Goal: Task Accomplishment & Management: Complete application form

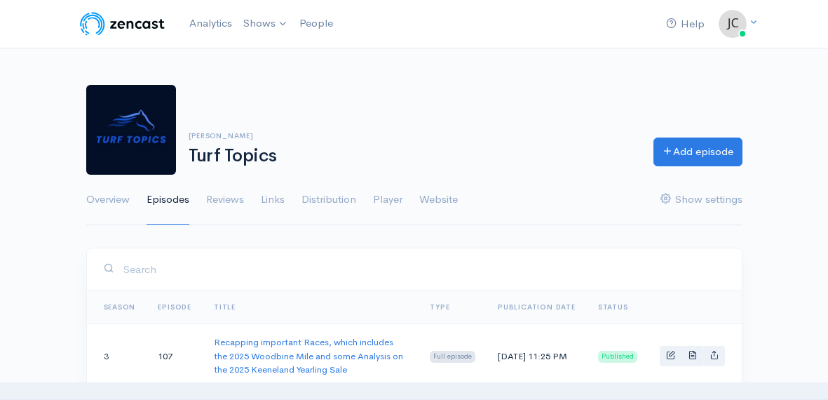
scroll to position [126, 0]
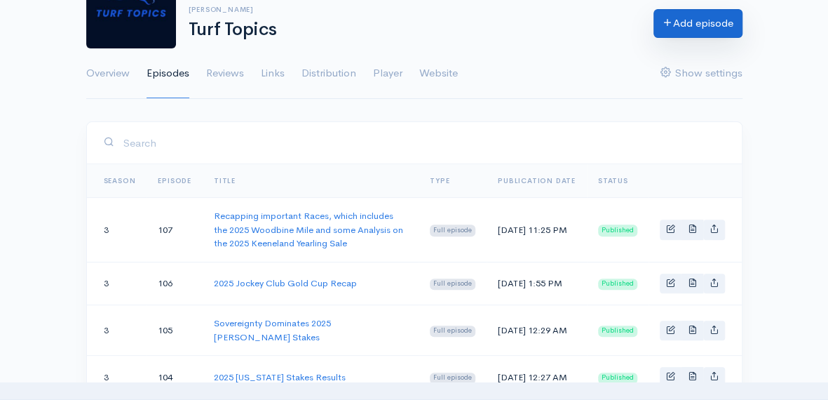
click at [686, 21] on link "Add episode" at bounding box center [698, 23] width 89 height 29
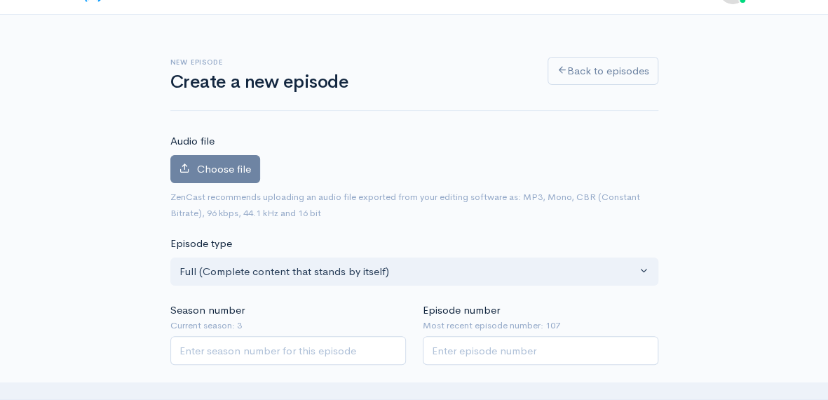
scroll to position [32, 0]
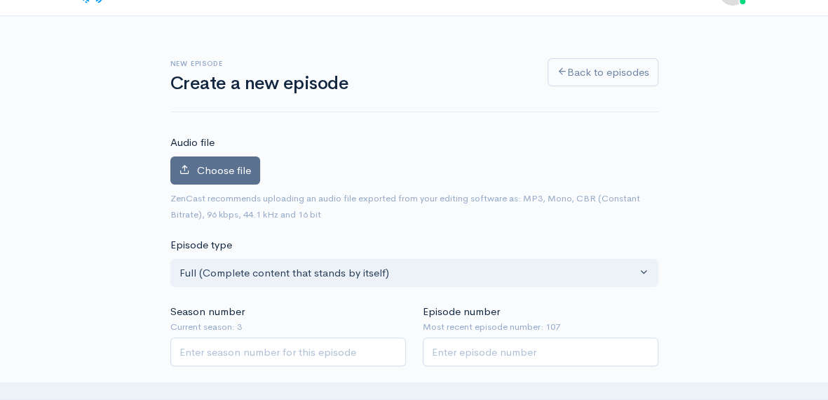
click at [219, 167] on span "Choose file" at bounding box center [224, 169] width 54 height 13
click at [0, 0] on input "Choose file" at bounding box center [0, 0] width 0 height 0
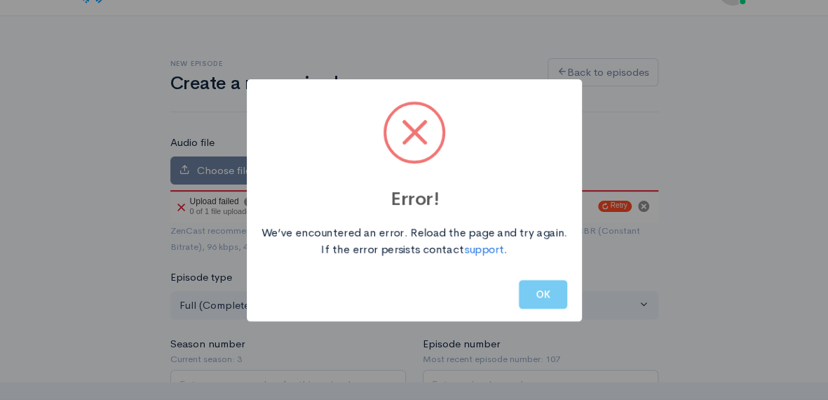
click at [538, 291] on button "OK" at bounding box center [543, 294] width 48 height 29
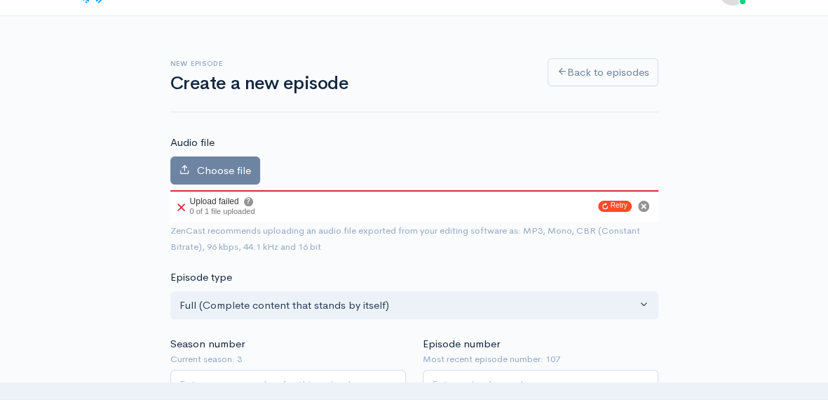
click at [532, 145] on div "Audio file Choose file 0 Upload failed ? 0 of 1 file uploaded Retry ZenCast rec…" at bounding box center [414, 194] width 488 height 119
click at [613, 206] on button "Retry" at bounding box center [615, 206] width 34 height 11
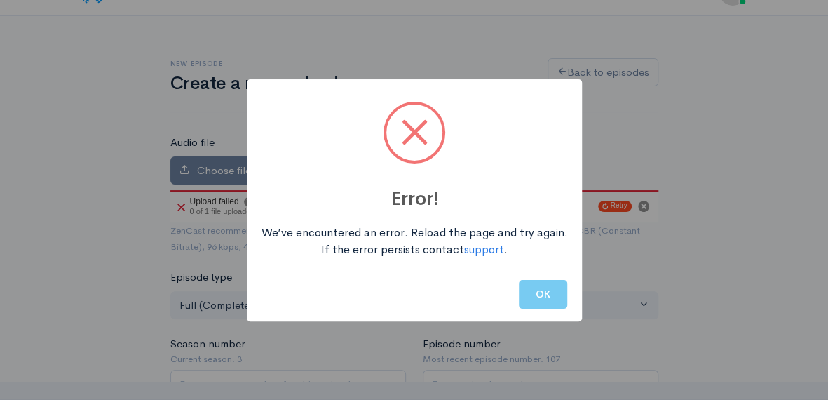
click at [537, 289] on button "OK" at bounding box center [543, 294] width 48 height 29
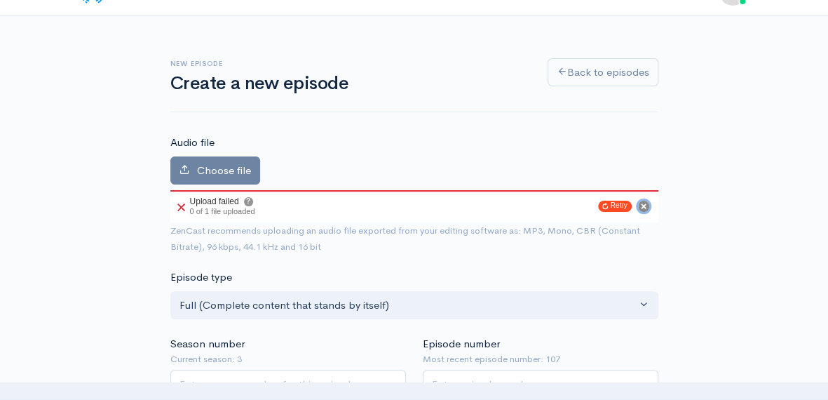
click at [646, 204] on circle "Cancel" at bounding box center [643, 206] width 11 height 11
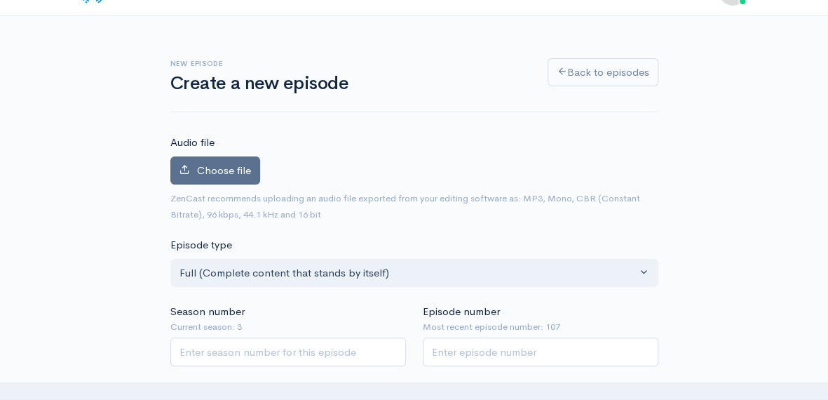
click at [219, 166] on span "Choose file" at bounding box center [224, 169] width 54 height 13
click at [0, 0] on input "Choose file" at bounding box center [0, 0] width 0 height 0
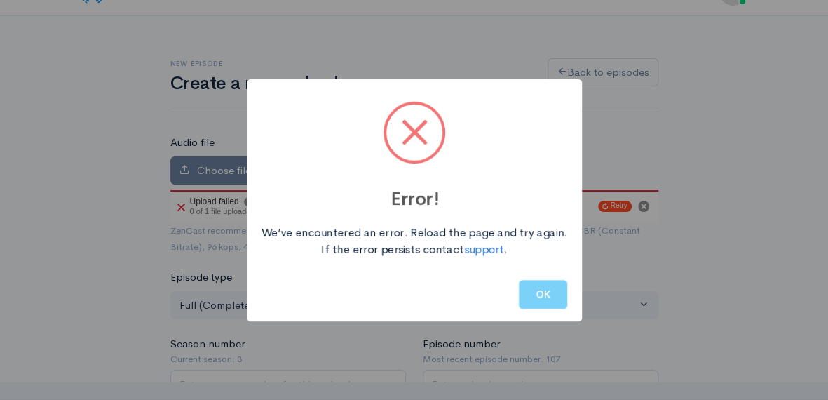
click at [533, 281] on button "OK" at bounding box center [543, 294] width 48 height 29
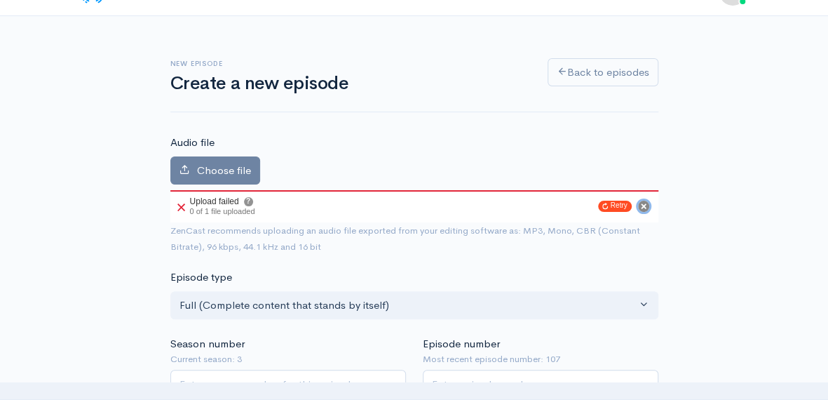
click at [643, 201] on circle "Cancel" at bounding box center [643, 206] width 11 height 11
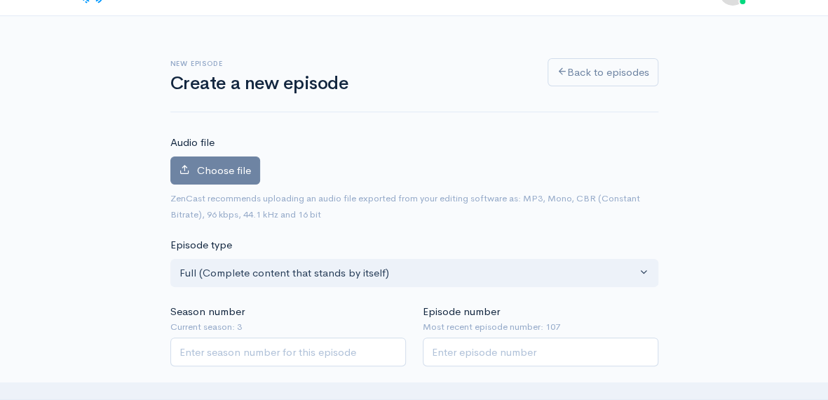
scroll to position [0, 0]
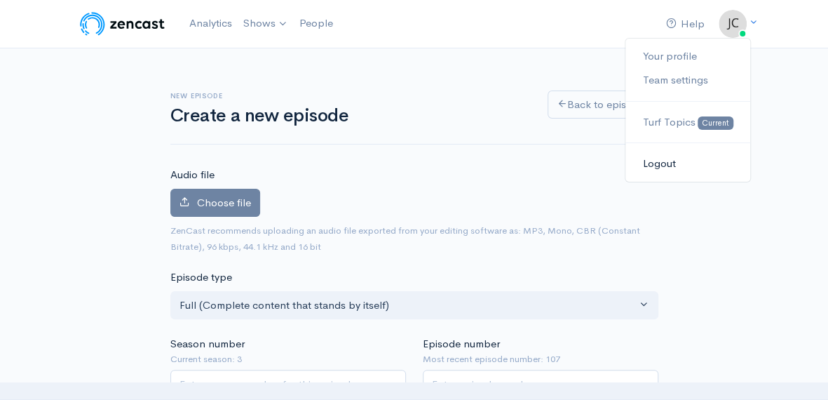
click at [665, 162] on link "Logout" at bounding box center [688, 164] width 124 height 25
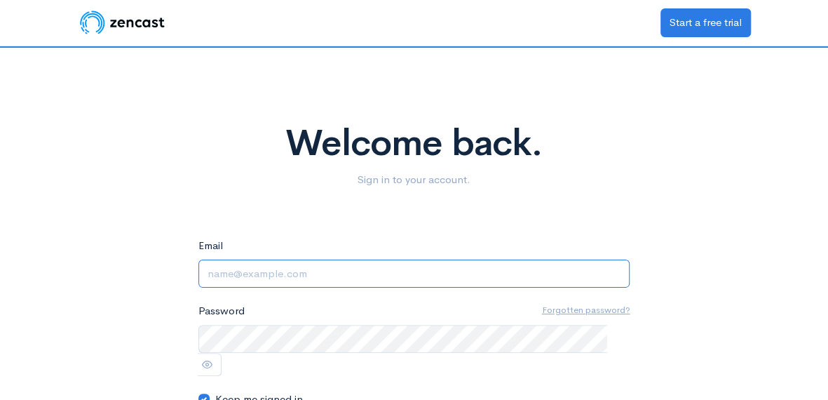
click at [314, 276] on input "Email" at bounding box center [415, 274] width 432 height 29
type input "zarkava08@yahoo.com"
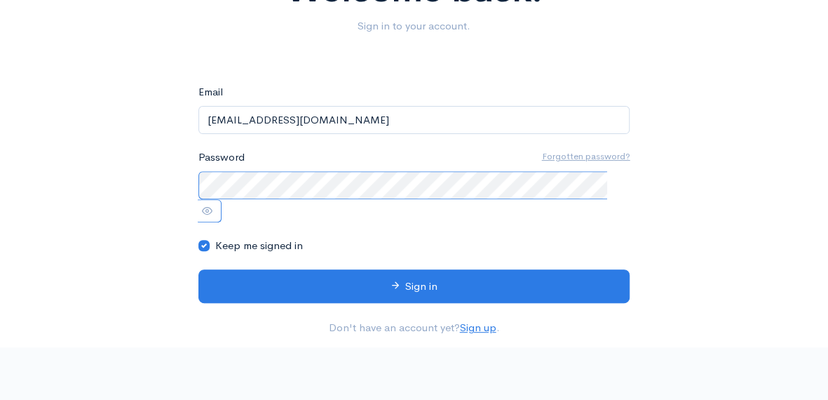
scroll to position [155, 0]
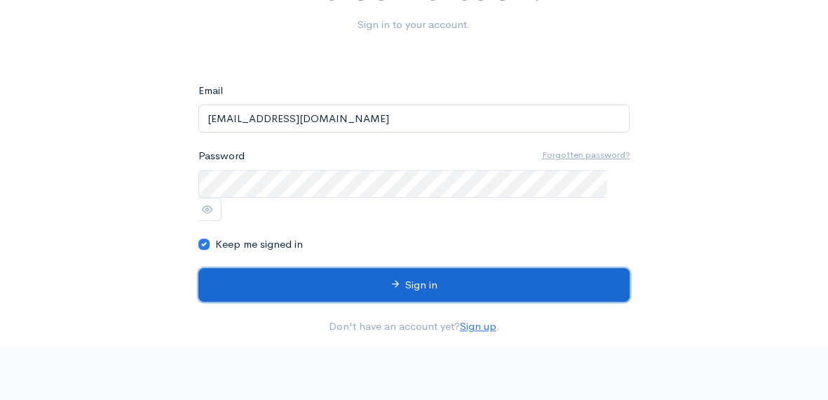
click at [412, 268] on button "Sign in" at bounding box center [415, 285] width 432 height 34
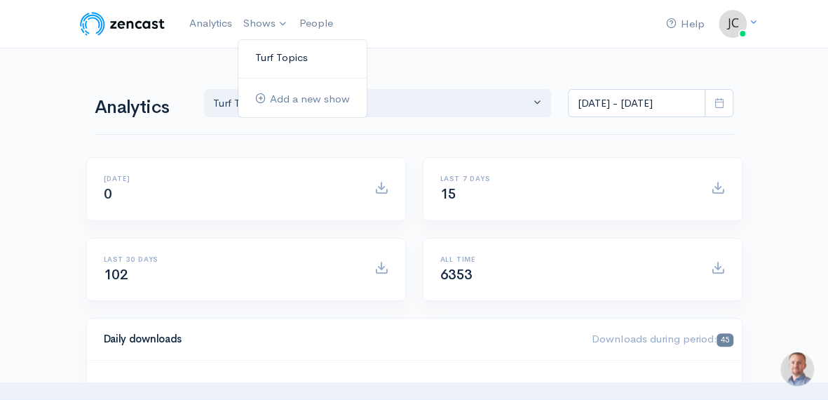
click at [269, 55] on link "Turf Topics" at bounding box center [303, 58] width 128 height 25
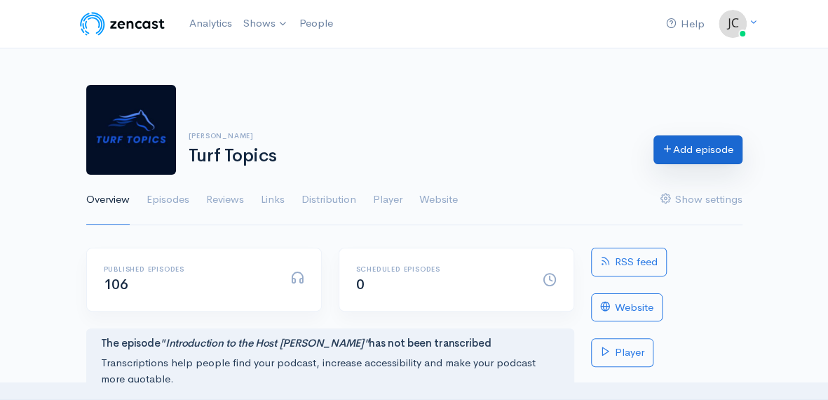
click at [701, 146] on link "Add episode" at bounding box center [698, 149] width 89 height 29
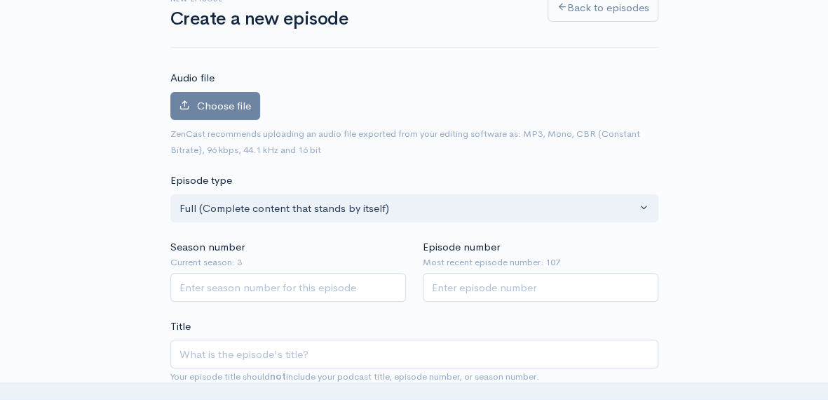
scroll to position [91, 0]
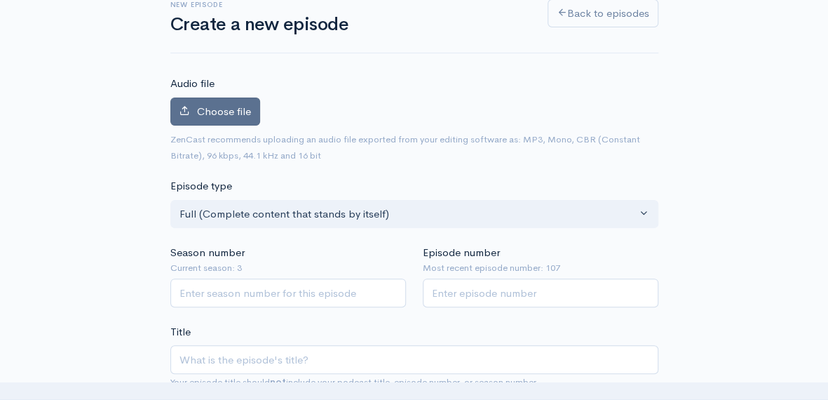
click at [224, 107] on span "Choose file" at bounding box center [224, 111] width 54 height 13
click at [0, 0] on input "Choose file" at bounding box center [0, 0] width 0 height 0
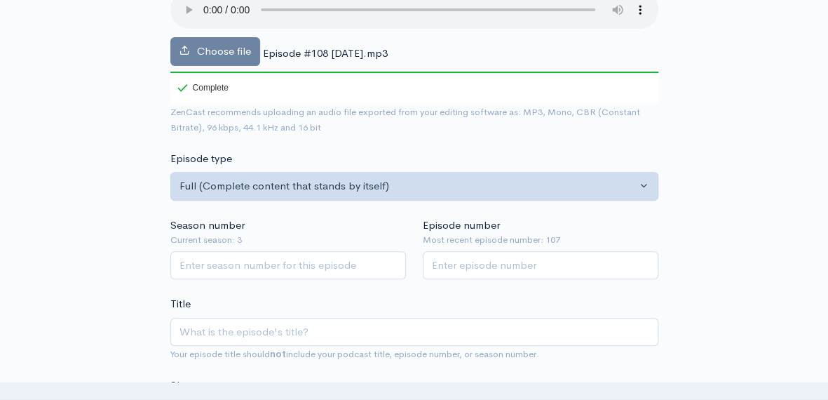
scroll to position [206, 0]
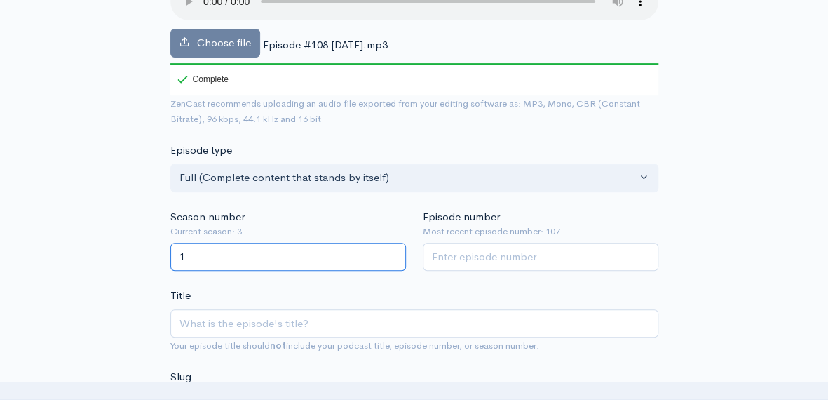
type input "1"
click at [389, 249] on input "1" at bounding box center [288, 257] width 236 height 29
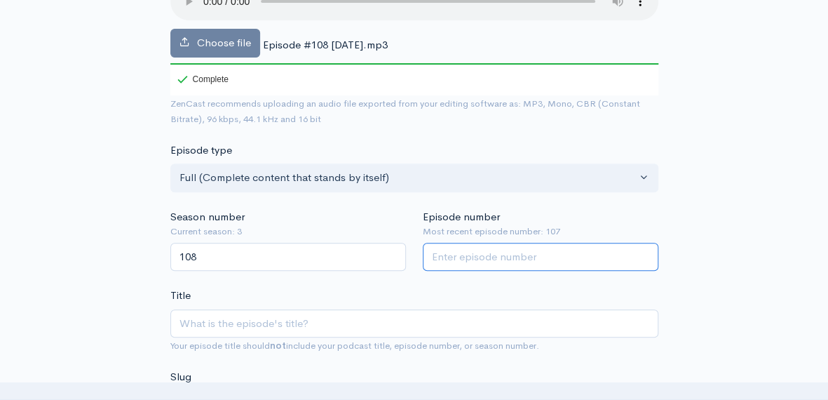
click at [501, 254] on input "Episode number" at bounding box center [541, 257] width 236 height 29
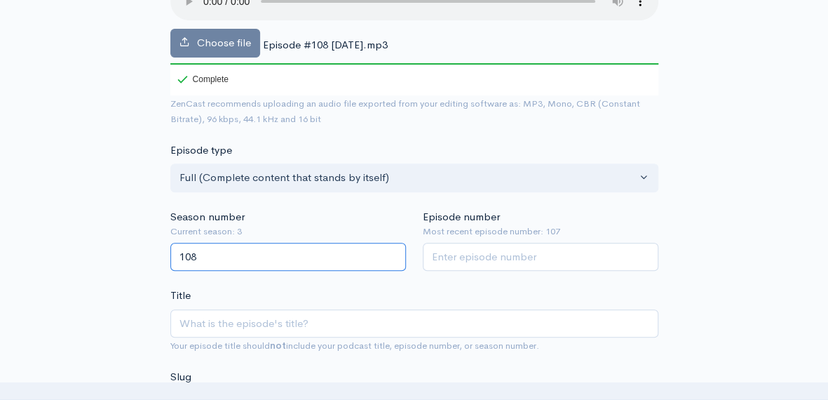
click at [203, 255] on input "108" at bounding box center [288, 257] width 236 height 29
type input "1"
type input "3"
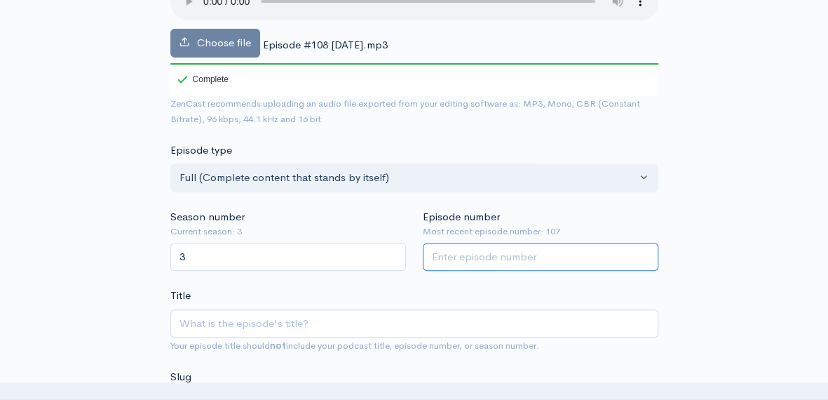
click at [504, 257] on input "Episode number" at bounding box center [541, 257] width 236 height 29
type input "108"
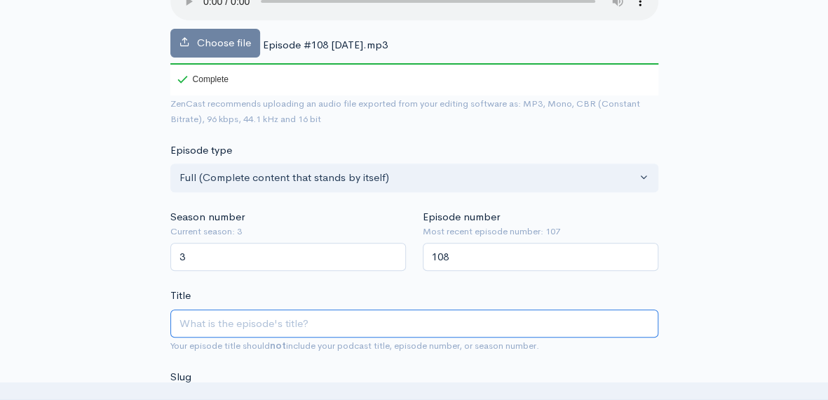
click at [324, 318] on input "Title" at bounding box center [414, 323] width 488 height 29
type input "T"
type input "t"
type input "Th"
type input "th"
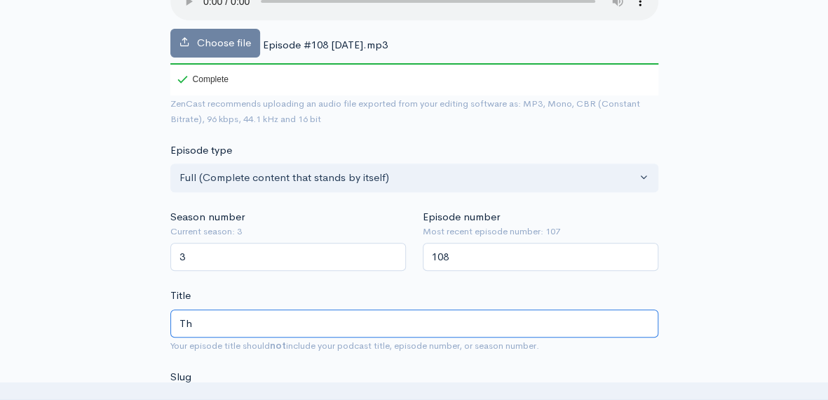
type input "Thw"
type input "thw"
type input "Th"
type input "th"
type input "The"
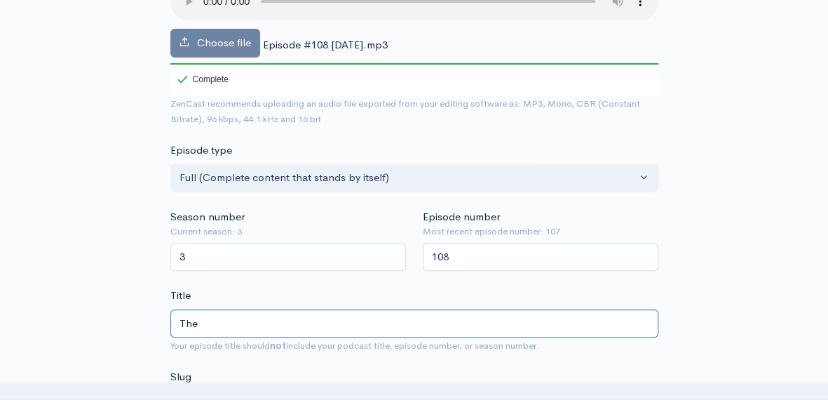
type input "the"
type input "The R"
type input "the-r"
type input "The"
type input "the"
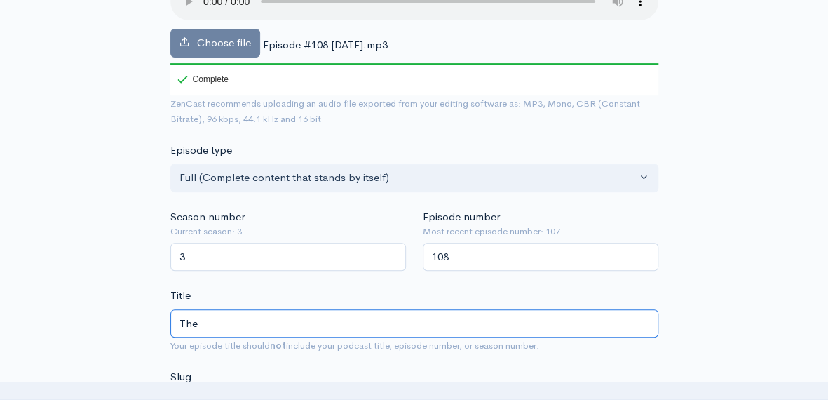
type input "Th"
type input "th"
type input "T"
type input "t"
type input "Th"
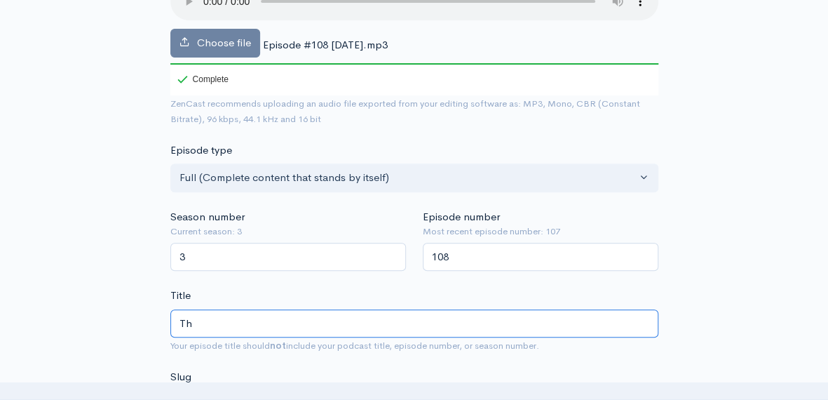
type input "th"
type input "The"
type input "the"
type input "The 2"
type input "the-2"
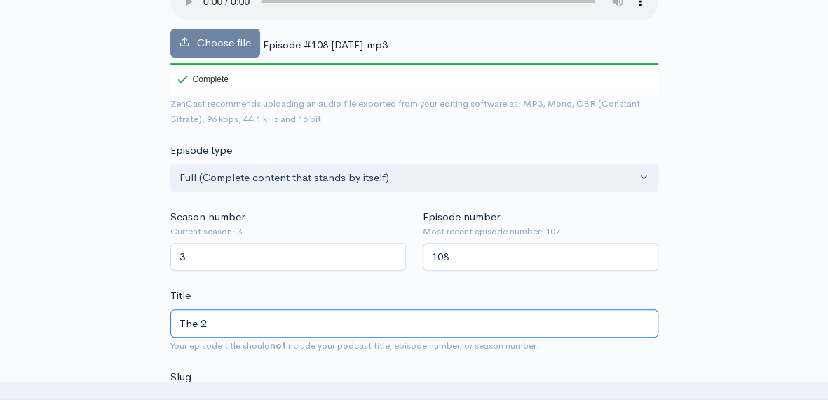
type input "The 20"
type input "the-20"
type input "The 202"
type input "the-202"
type input "The 2025"
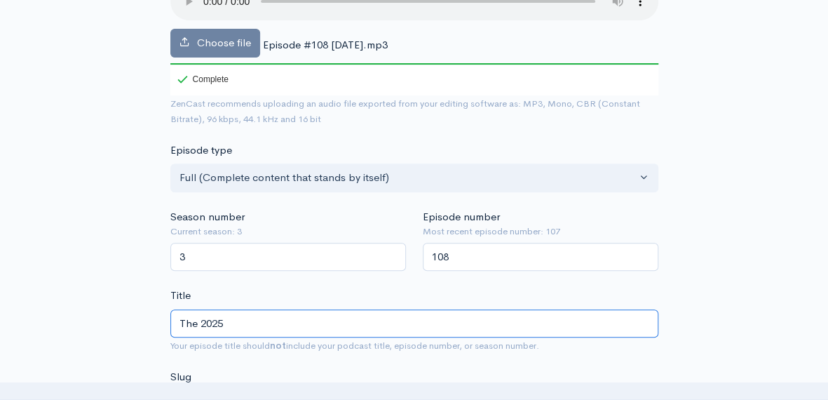
type input "the-2025"
type input "The 2025 G"
type input "the-2025-g"
type input "The 2025 Go"
type input "the-2025-go"
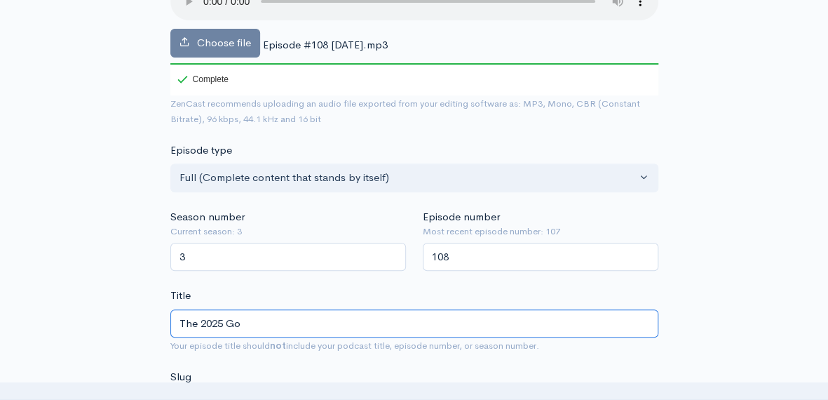
type input "The 2025 Goo"
type input "the-2025-goo"
type input "The 2025 Good"
type input "the-2025-good"
type input "The 2025 Goodw"
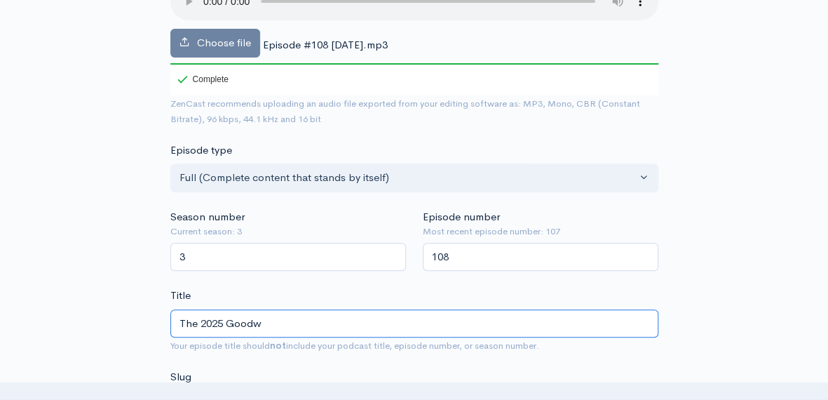
type input "the-2025-goodw"
type input "The 2025 Goodwo"
type input "the-2025-goodwo"
type input "The 2025 Goodwoo"
type input "the-2025-goodwoo"
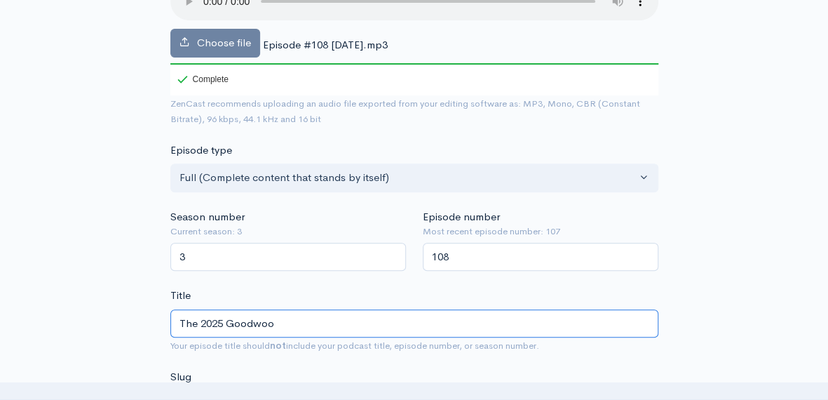
type input "The 2025 Goodwood"
type input "the-2025-[GEOGRAPHIC_DATA]"
type input "The 2025 Goodwood S"
type input "the-2025-goodwood-s"
type input "The [STREET_ADDRESS]"
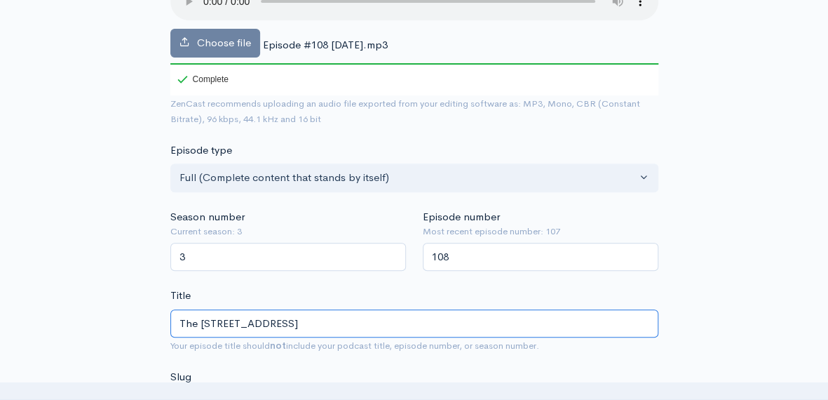
type input "the-2025-[GEOGRAPHIC_DATA]-[GEOGRAPHIC_DATA]"
type input "The [STREET_ADDRESS]"
type input "the-2025-[GEOGRAPHIC_DATA]-sta"
type input "The 2025 Goodwood Stak"
type input "the-2025-[GEOGRAPHIC_DATA]-stak"
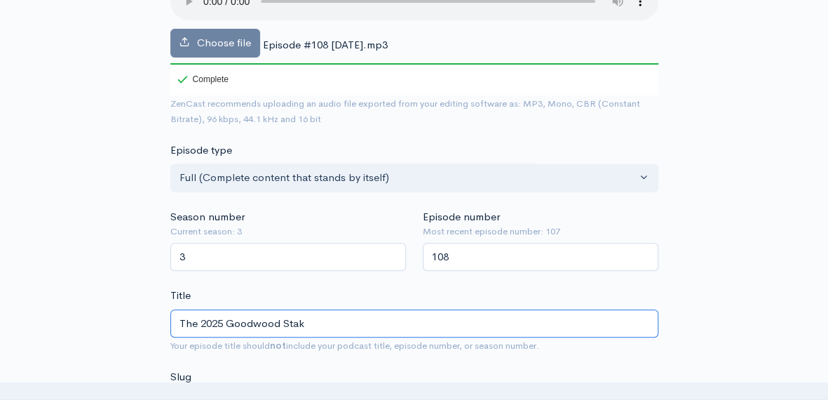
type input "The 2025 Goodwood Stake"
type input "the-2025-goodwood-stake"
type input "The 2025 Goodwood Stakes"
type input "the-2025-goodwood-stakes"
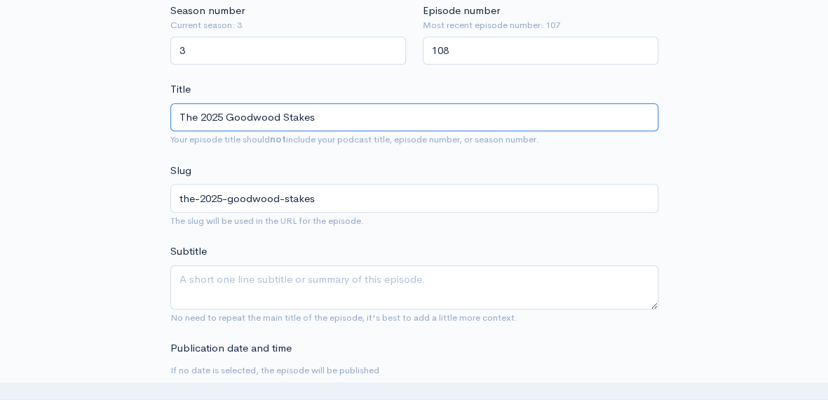
scroll to position [412, 0]
type input "The 2025 Goodwood Stakes"
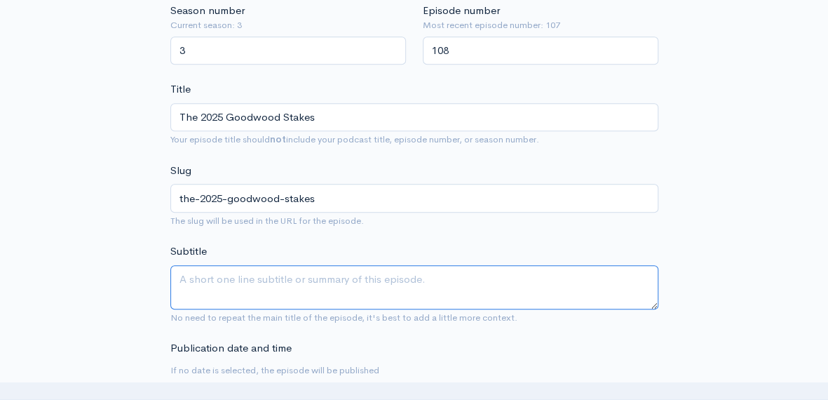
click at [267, 276] on textarea "Subtitle" at bounding box center [414, 287] width 488 height 44
type textarea "Recap of major Stakes races which included The [PERSON_NAME], The [PERSON_NAME]…"
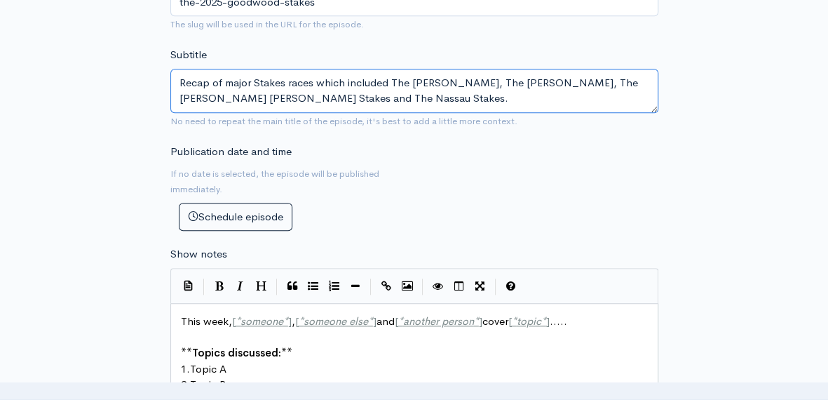
scroll to position [608, 0]
click at [466, 82] on textarea "Recap of major Stakes races which included The [PERSON_NAME], The [PERSON_NAME]…" at bounding box center [414, 91] width 488 height 44
click at [274, 97] on textarea "Recap of major Stakes races which included the 2025 Goodwood, The [PERSON_NAME]…" at bounding box center [414, 91] width 488 height 44
click at [263, 97] on textarea "Recap of major Stakes races which included the 2025 Goodwood, The [PERSON_NAME]…" at bounding box center [414, 91] width 488 height 44
click at [344, 97] on textarea "Recap of major Stakes races which included the 2025 Goodwood, The [PERSON_NAME]…" at bounding box center [414, 91] width 488 height 44
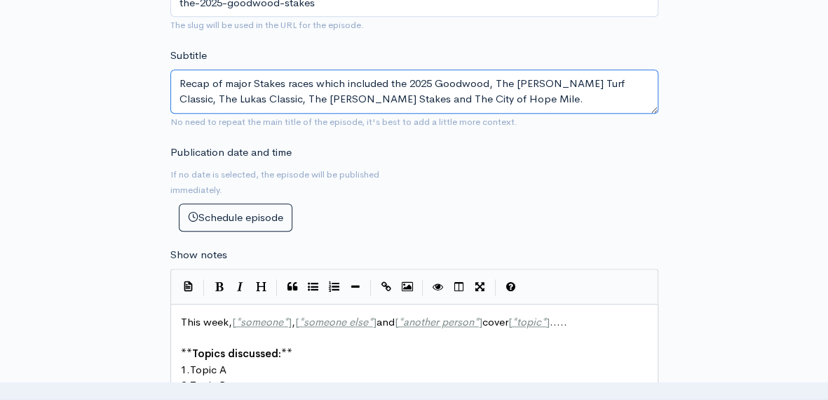
click at [366, 96] on textarea "Recap of major Stakes races which included the 2025 Goodwood, The [PERSON_NAME]…" at bounding box center [414, 91] width 488 height 44
click at [455, 97] on textarea "Recap of major Stakes races which included the 2025 Goodwood, The [PERSON_NAME]…" at bounding box center [414, 91] width 488 height 44
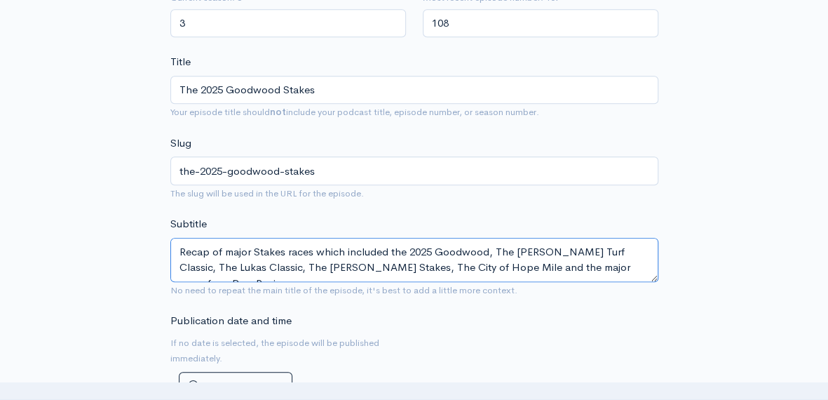
scroll to position [439, 0]
type textarea "Recap of major Stakes races which included the 2025 Goodwood, The [PERSON_NAME]…"
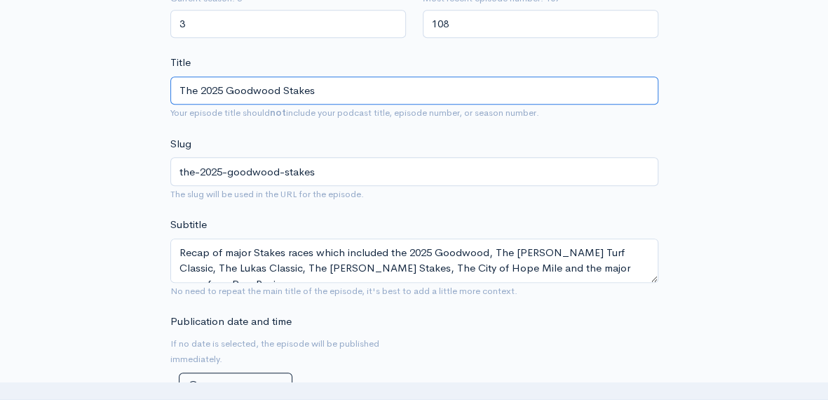
click at [318, 90] on input "The 2025 Goodwood Stakes" at bounding box center [414, 90] width 488 height 29
type input "The 2025 Goodwood Stake"
type input "the-2025-goodwood-stake"
type input "The 2025 Goodwood Stak"
type input "the-2025-[GEOGRAPHIC_DATA]-stak"
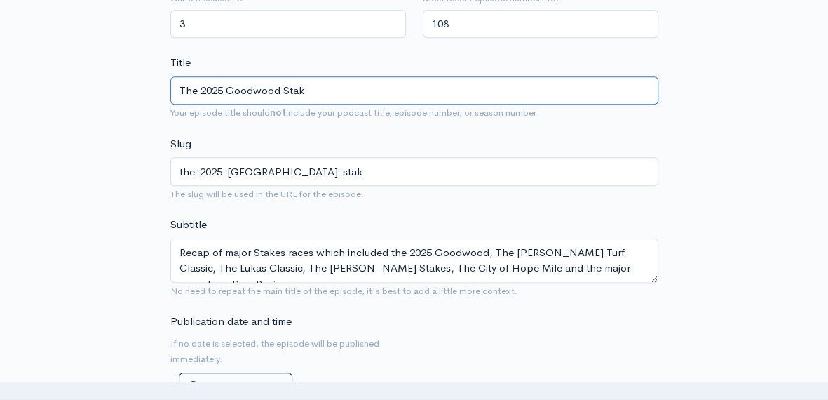
type input "The [STREET_ADDRESS]"
type input "the-2025-[GEOGRAPHIC_DATA]-sta"
type input "The [STREET_ADDRESS]"
type input "the-2025-[GEOGRAPHIC_DATA]-[GEOGRAPHIC_DATA]"
type input "The 2025 Goodwood S"
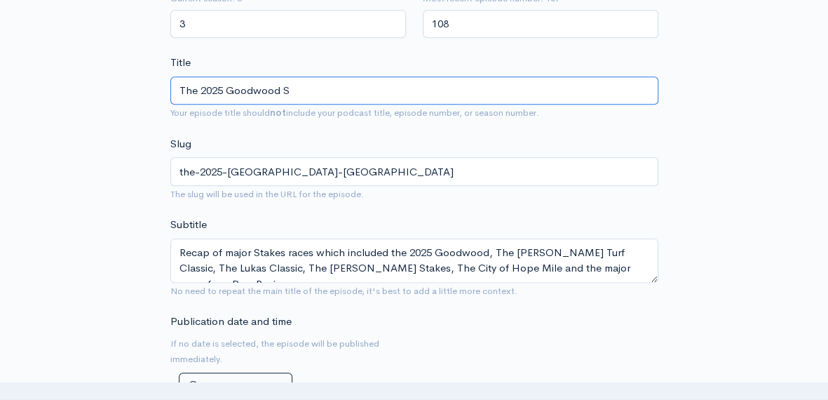
type input "the-2025-goodwood-s"
type input "The 2025 Goodwood"
type input "the-2025-[GEOGRAPHIC_DATA]"
type input "The 2025 Goodwoo"
type input "the-2025-goodwoo"
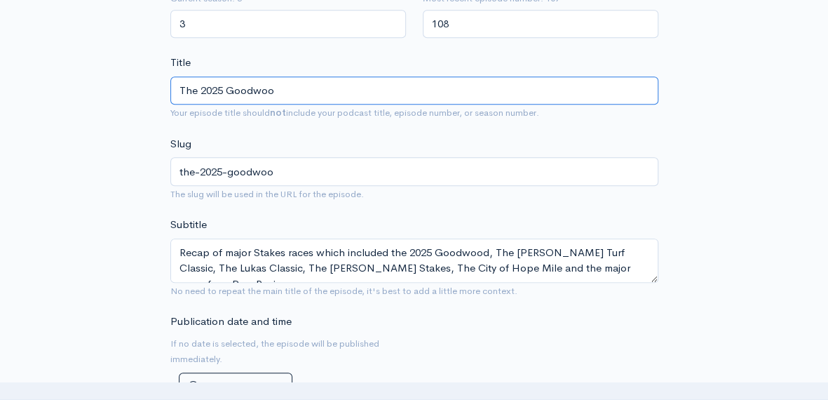
type input "The 2025 Goodwo"
type input "the-2025-goodwo"
type input "The 2025 Goodw"
type input "the-2025-goodw"
type input "The 2025 Good"
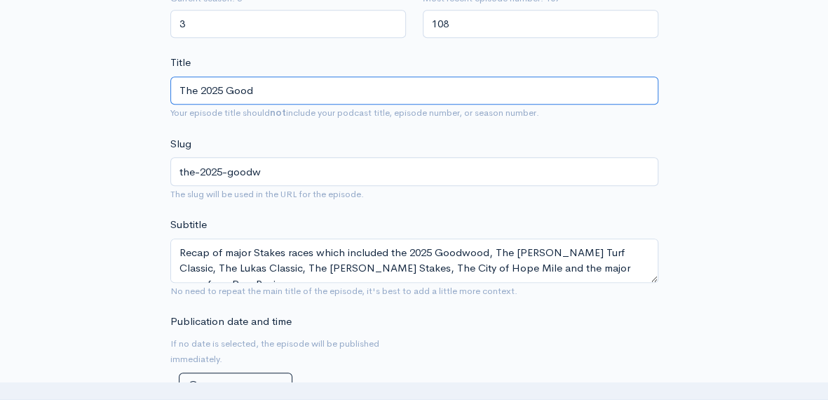
type input "the-2025-good"
type input "The 2025 Goo"
type input "the-2025-goo"
type input "The 2025 Go"
type input "the-2025-go"
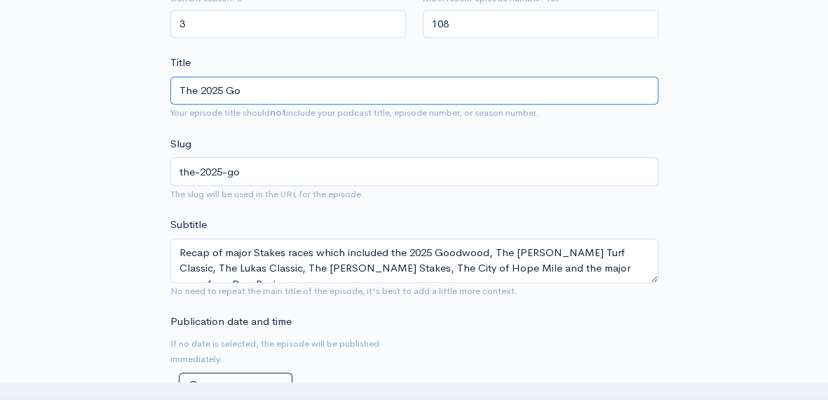
type input "The 2025 G"
type input "the-2025-g"
type input "The 2025"
type input "the-2025"
type input "The 202"
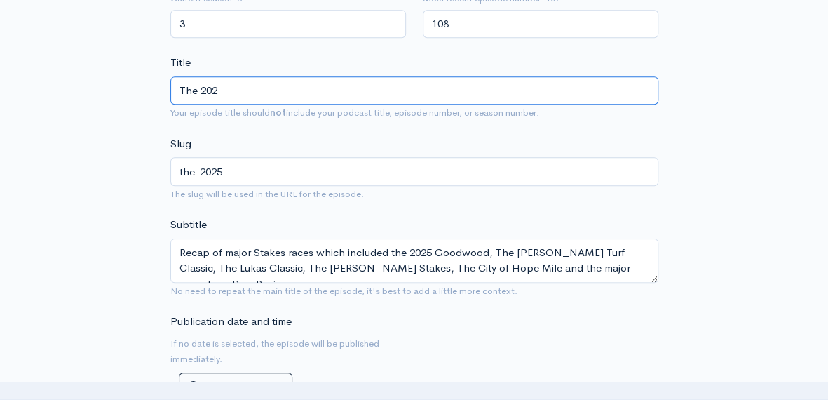
type input "the-202"
type input "The 20"
type input "the-20"
type input "The 2"
type input "the-2"
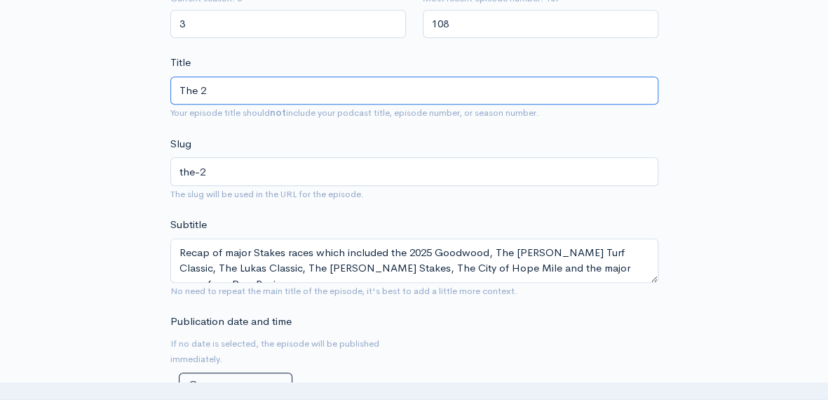
type input "The"
type input "the"
type input "Th"
type input "th"
type input "T"
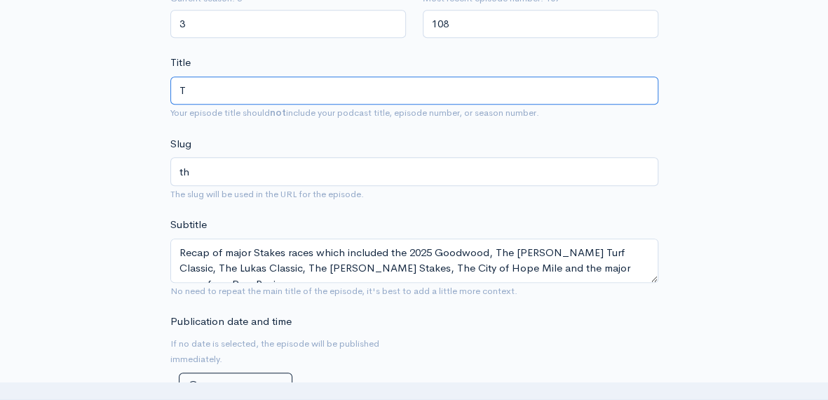
type input "t"
type input "B"
type input "b"
type input "Ba"
type input "ba"
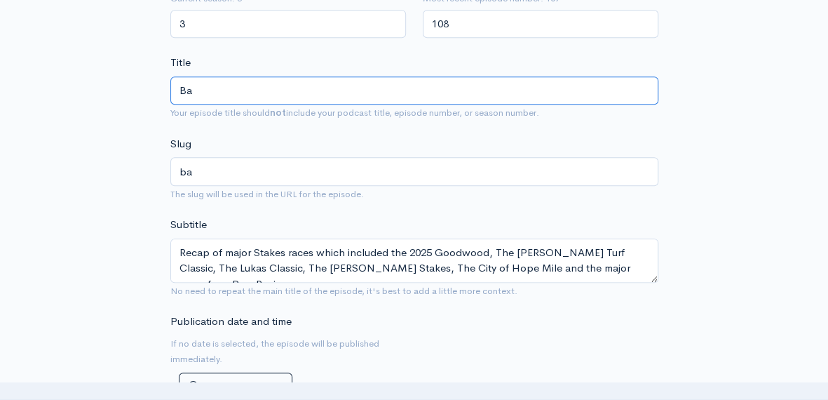
type input "Bae"
type input "bae"
type input "[PERSON_NAME]"
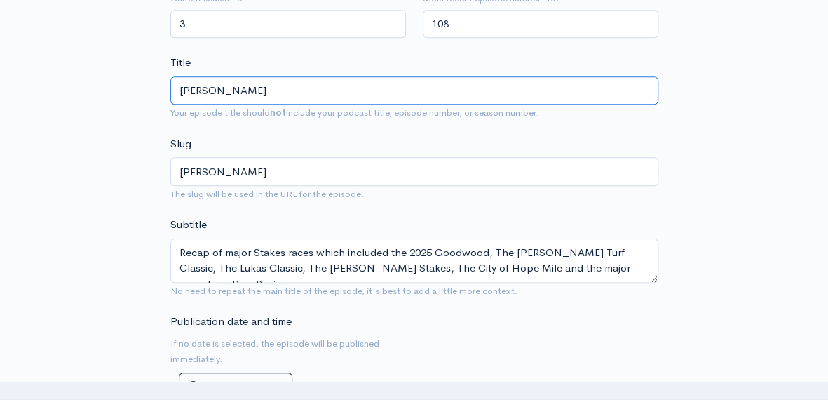
type input "[PERSON_NAME]"
type input "[PERSON_NAME] W"
type input "[PERSON_NAME]-w"
type input "[PERSON_NAME] Wi"
type input "[PERSON_NAME]-wi"
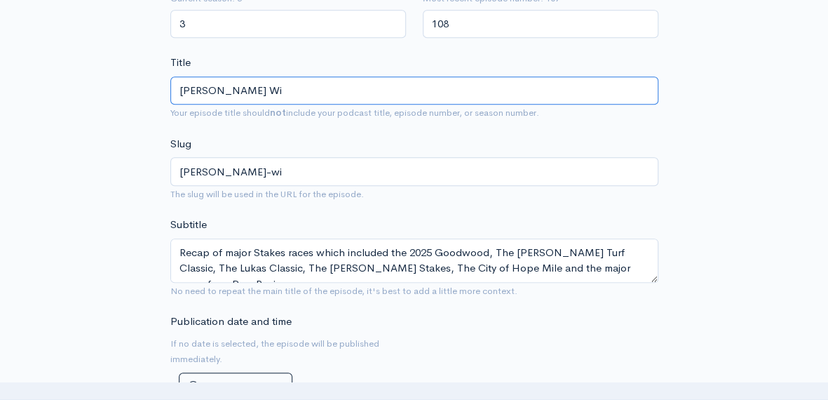
type input "[PERSON_NAME] Win"
type input "[PERSON_NAME]-win"
type input "[PERSON_NAME] Wins"
type input "[PERSON_NAME]-wins"
type input "[PERSON_NAME] Wins t"
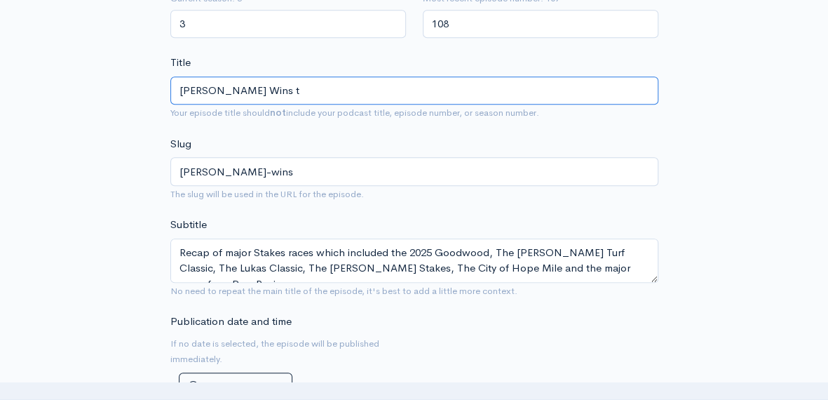
type input "[PERSON_NAME]-wins-t"
type input "[PERSON_NAME] Wins th"
type input "[PERSON_NAME]-wins-th"
type input "[PERSON_NAME] Wins the"
type input "[PERSON_NAME]-wins-the"
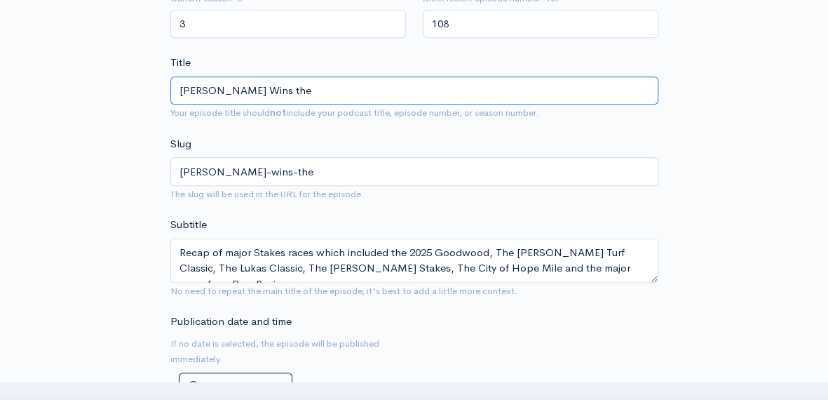
type input "[PERSON_NAME] Wins the P"
type input "[PERSON_NAME]-wins-the-p"
type input "[PERSON_NAME] Wins the Pe"
type input "[PERSON_NAME]-wins-the-pe"
type input "[PERSON_NAME] Wins the Pen"
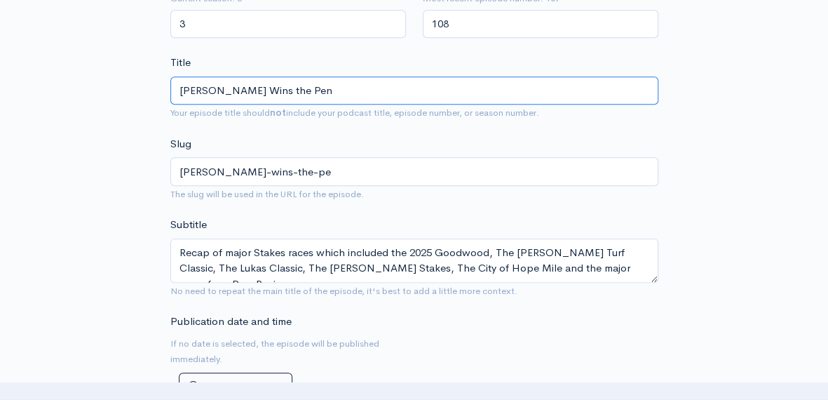
type input "[PERSON_NAME]-wins-the-pen"
type input "[PERSON_NAME] Wins the Penn"
type input "[PERSON_NAME]-wins-the-penn"
type input "[PERSON_NAME] Wins the Penns"
type input "[PERSON_NAME]-wins-the-penns"
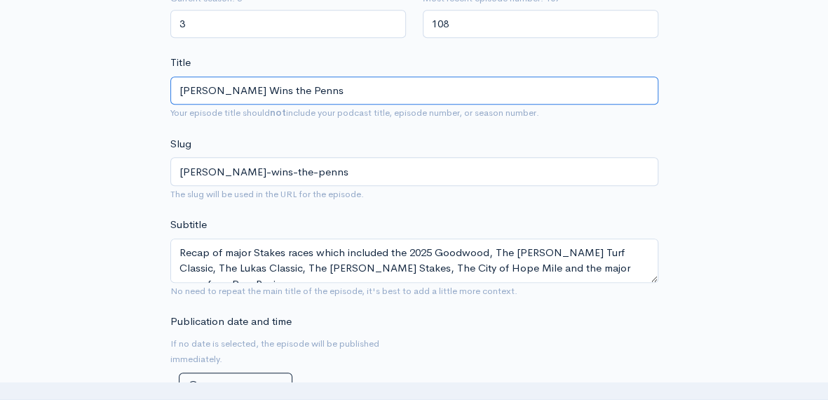
type input "[PERSON_NAME] Wins the Pennsy"
type input "[PERSON_NAME]-wins-the-pennsy"
type input "[PERSON_NAME] Wins the Pennsyl"
type input "[PERSON_NAME]-wins-the-pennsyl"
type input "[PERSON_NAME] Wins the Pennsylv"
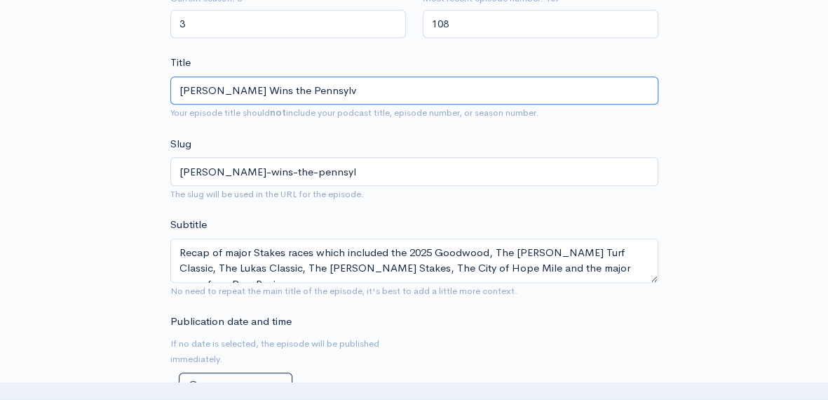
type input "[PERSON_NAME]-wins-the-pennsylv"
type input "[PERSON_NAME] Wins the Pennsylva"
type input "[PERSON_NAME]-wins-the-pennsylva"
type input "[PERSON_NAME] Wins the Pennsylvan"
type input "[PERSON_NAME]-wins-the-pennsylvan"
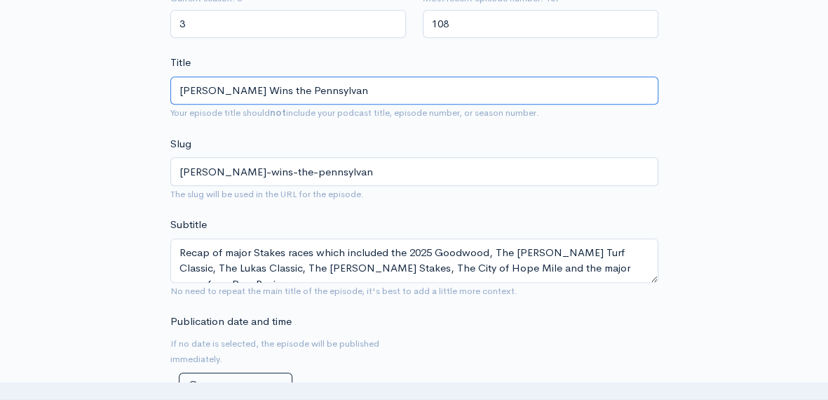
type input "[PERSON_NAME] Wins the Pennsylvani"
type input "[PERSON_NAME]-wins-the-pennsylvani"
type input "[PERSON_NAME] Wins the [US_STATE]"
type input "[PERSON_NAME]-wins-the-[US_STATE]"
type input "[PERSON_NAME] Wins the [US_STATE] D"
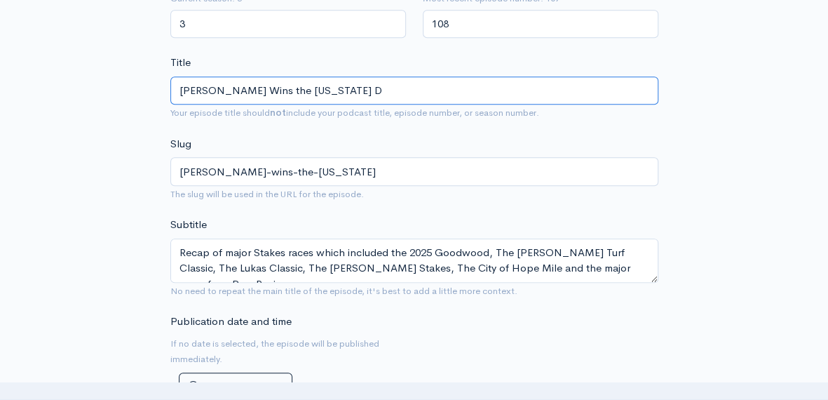
type input "[PERSON_NAME]-wins-the-[US_STATE]-d"
type input "[PERSON_NAME] Wins the [US_STATE] De"
type input "[PERSON_NAME]-wins-the-[US_STATE]-de"
type input "[PERSON_NAME] Wins the [US_STATE] Der"
type input "[PERSON_NAME]-wins-the-[US_STATE]-der"
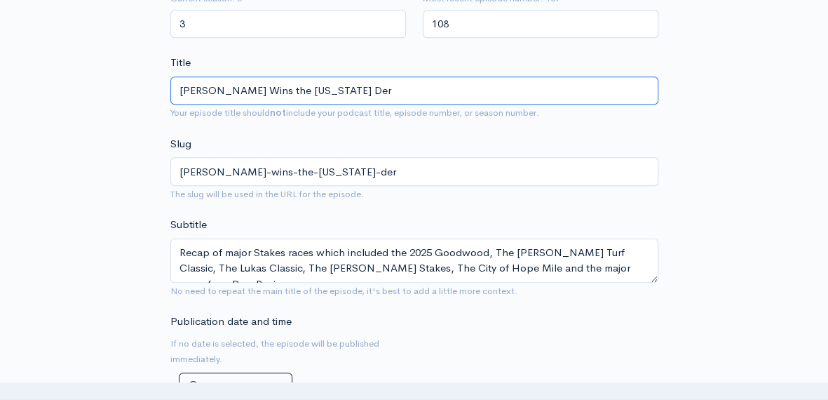
type input "[PERSON_NAME] Wins the [US_STATE] Derb"
type input "[PERSON_NAME]-wins-the-[US_STATE]-derb"
type input "[PERSON_NAME] Wins the [US_STATE] Derby"
type input "[PERSON_NAME]-wins-the-[US_STATE]-[GEOGRAPHIC_DATA]"
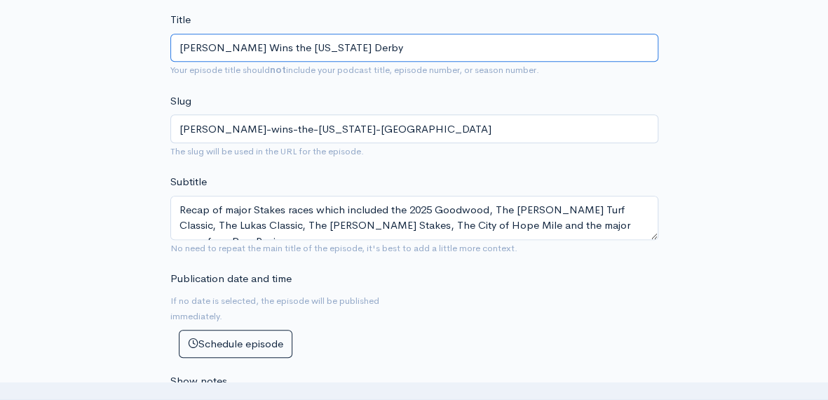
scroll to position [483, 0]
click at [253, 43] on input "[PERSON_NAME] Wins the [US_STATE] Derby" at bounding box center [414, 47] width 488 height 29
type input "[PERSON_NAME] Wins the 2Pennsylvania Derby"
type input "[PERSON_NAME]-wins-the-2pennsylvania-derby"
type input "[PERSON_NAME] Wins the 20Pennsylvania Derby"
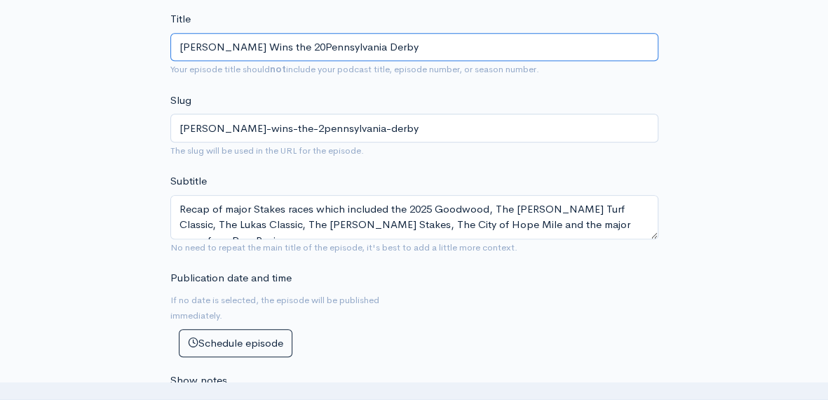
type input "[PERSON_NAME]-wins-the-20pennsylvania-derby"
type input "[PERSON_NAME] Wins the 202Pennsylvania Derby"
type input "[PERSON_NAME]-wins-the-202pennsylvania-derby"
type input "[PERSON_NAME] Wins the 2025Pennsylvania Derby"
type input "[PERSON_NAME]-wins-the-2025pennsylvania-[GEOGRAPHIC_DATA]"
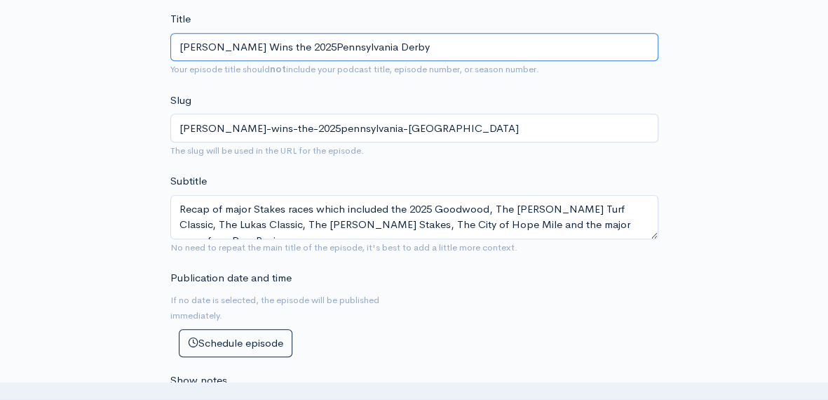
type input "[PERSON_NAME] Wins the 2025 [US_STATE] [GEOGRAPHIC_DATA]"
type input "[PERSON_NAME]-wins-the-2025-[US_STATE]-[GEOGRAPHIC_DATA]"
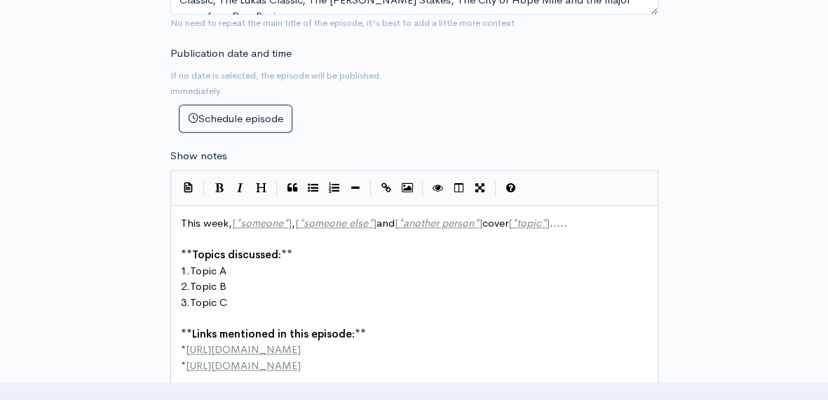
scroll to position [708, 0]
type input "[PERSON_NAME] Wins the 2025 [US_STATE] [GEOGRAPHIC_DATA]"
click at [293, 219] on span "This week, [ * someone * ] , [ * someone else * ] and [ * another person * ] co…" at bounding box center [374, 221] width 387 height 13
type textarea "host"
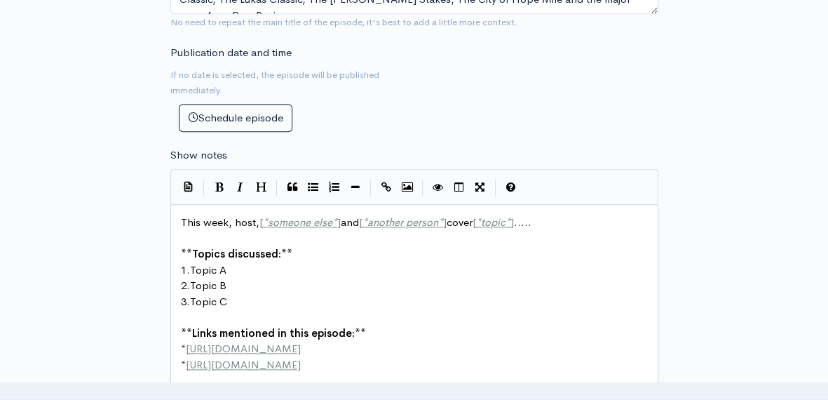
click at [340, 220] on span "This week, host, [ * someone else * ] and [ * another person * ] cover [ * topi…" at bounding box center [356, 221] width 351 height 13
type textarea "[PERSON_NAME]"
click at [442, 220] on span "This week, host, [PERSON_NAME] and [ * another person * ] cover [ * topic * ] .…" at bounding box center [362, 221] width 362 height 13
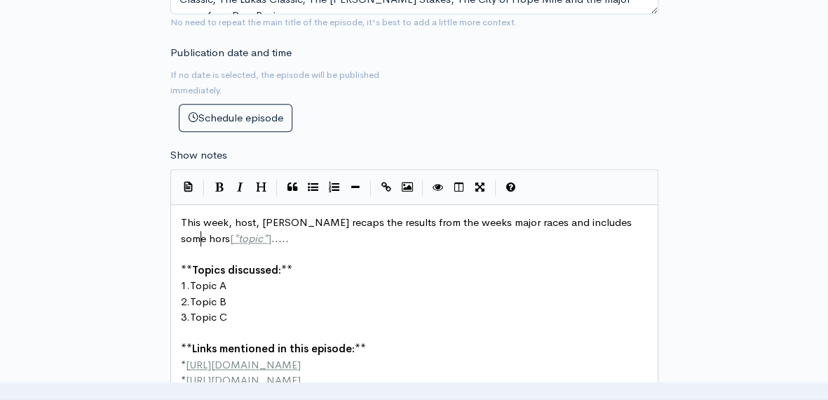
scroll to position [5, 334]
type textarea "recaps the results from the weeks major races and includes some horseracing news"
click at [328, 236] on pre "This week, host, [PERSON_NAME] recaps the results from the weeks major races an…" at bounding box center [419, 231] width 483 height 32
type textarea "."
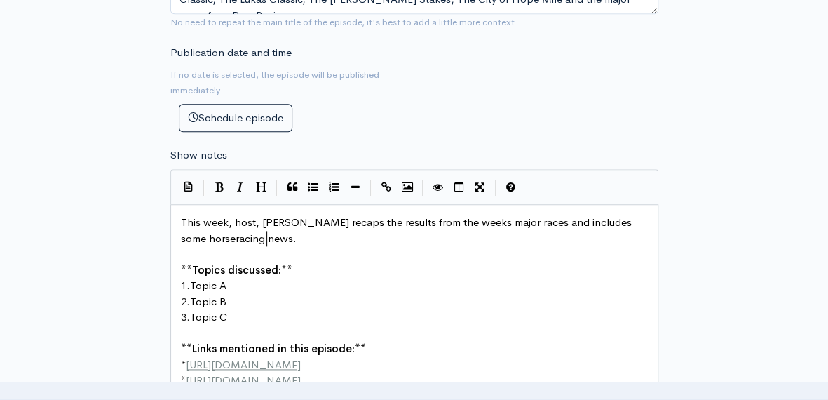
scroll to position [5, 3]
click at [229, 286] on pre "1. Topic A" at bounding box center [419, 286] width 483 height 16
type textarea "[PERSON_NAME] Wins the 2025 [US_STATE] [GEOGRAPHIC_DATA]"
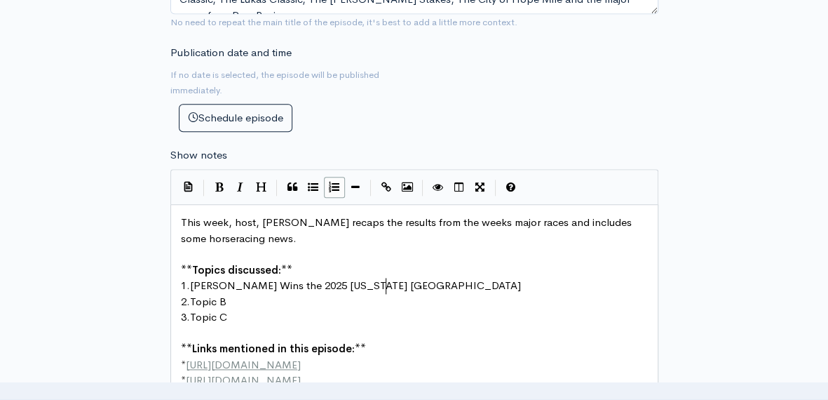
click at [227, 297] on pre "2. Topic B" at bounding box center [419, 302] width 483 height 16
type textarea "Wootto"
type textarea "en [PERSON_NAME] Passes Away"
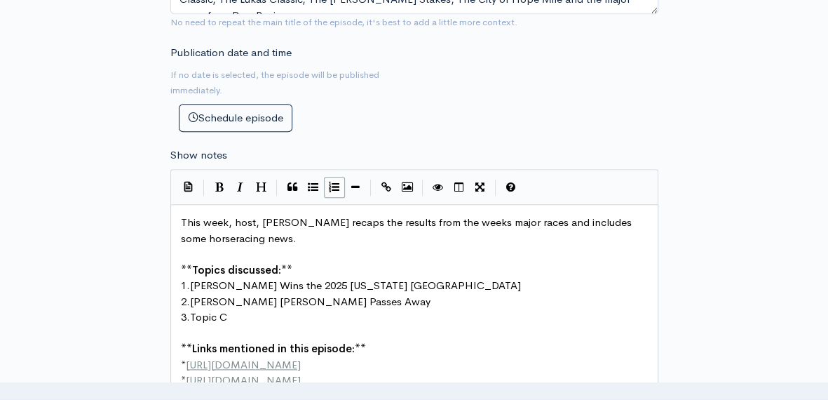
click at [230, 314] on pre "3. Topic C" at bounding box center [419, 317] width 483 height 16
type textarea "Rebel P"
type textarea "Romance Wins Again"
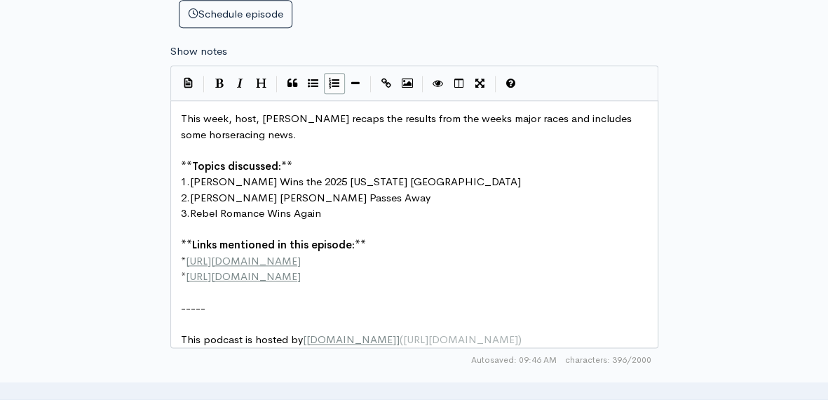
scroll to position [818, 0]
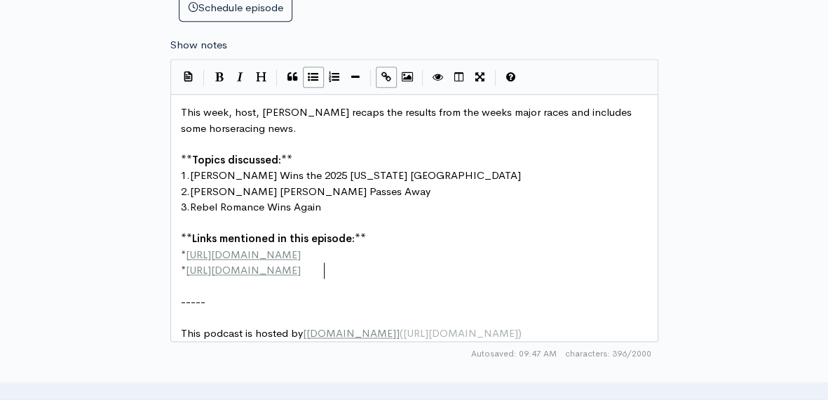
click at [330, 270] on pre "* [URL][DOMAIN_NAME]" at bounding box center [419, 270] width 483 height 16
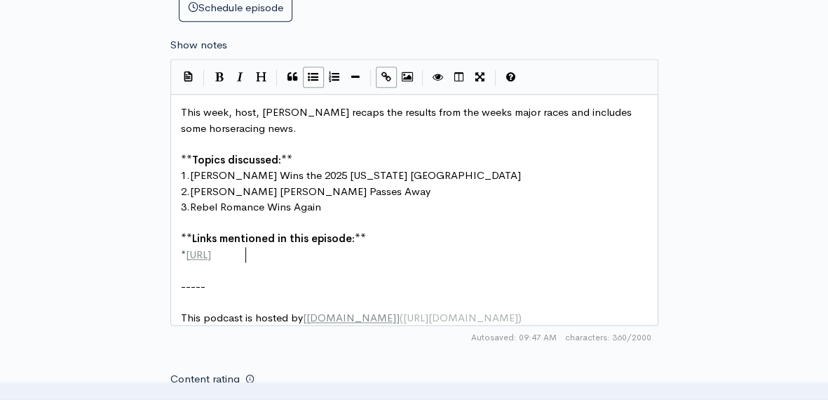
scroll to position [5, 24]
type textarea "www.ath"
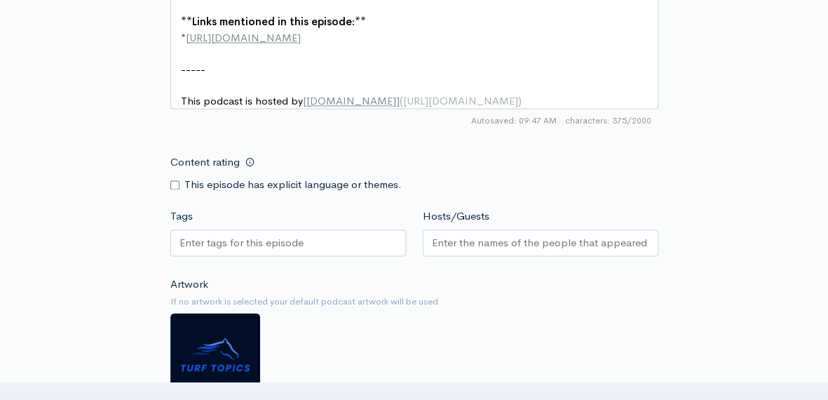
scroll to position [1035, 0]
type textarea "[DOMAIN_NAME]"
click at [325, 245] on div at bounding box center [288, 242] width 236 height 27
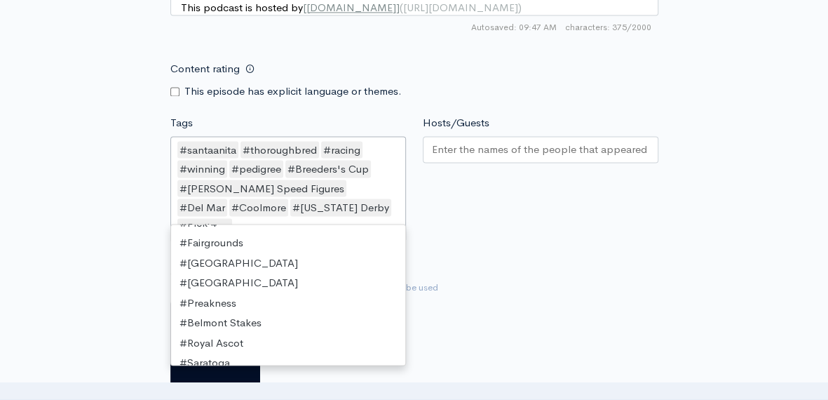
scroll to position [126, 0]
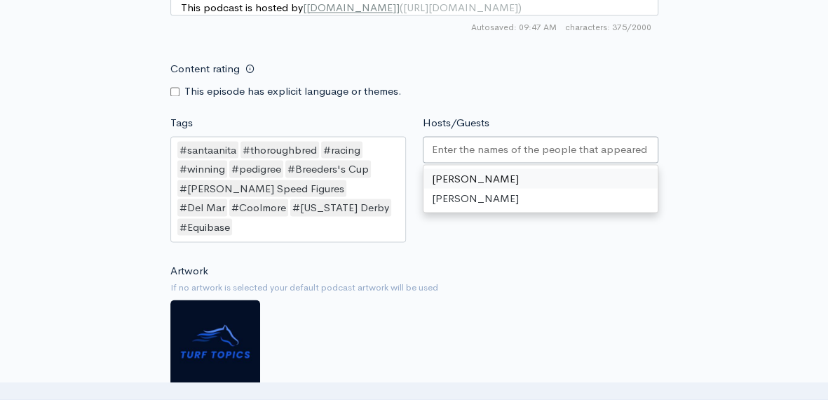
click at [469, 157] on input "Hosts/Guests" at bounding box center [540, 149] width 217 height 16
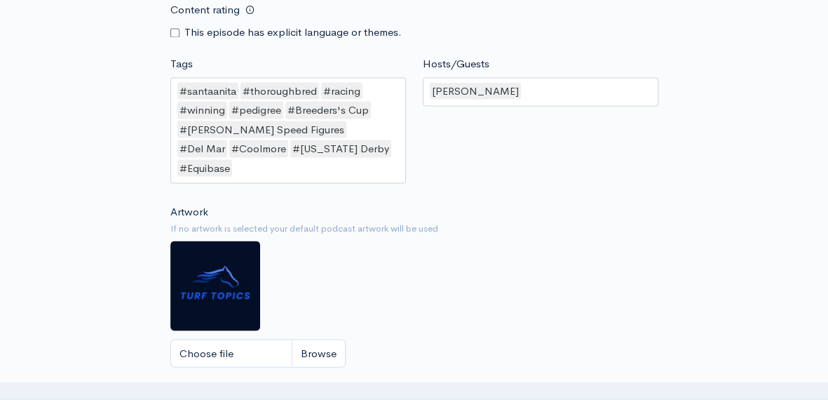
scroll to position [1462, 0]
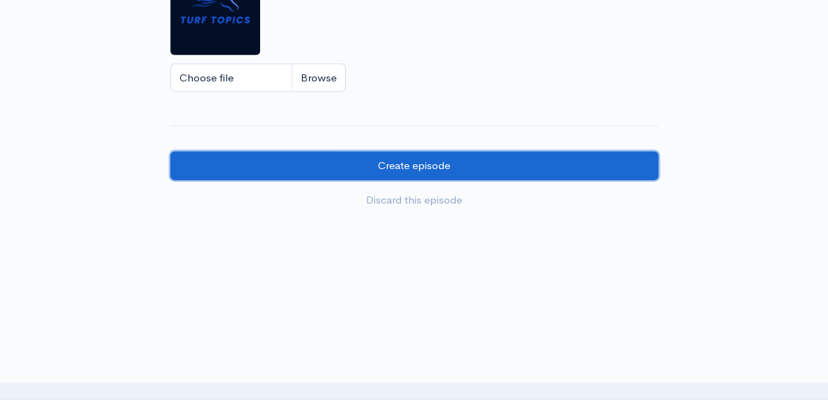
click at [261, 156] on input "Create episode" at bounding box center [414, 166] width 488 height 29
